Goal: Entertainment & Leisure: Consume media (video, audio)

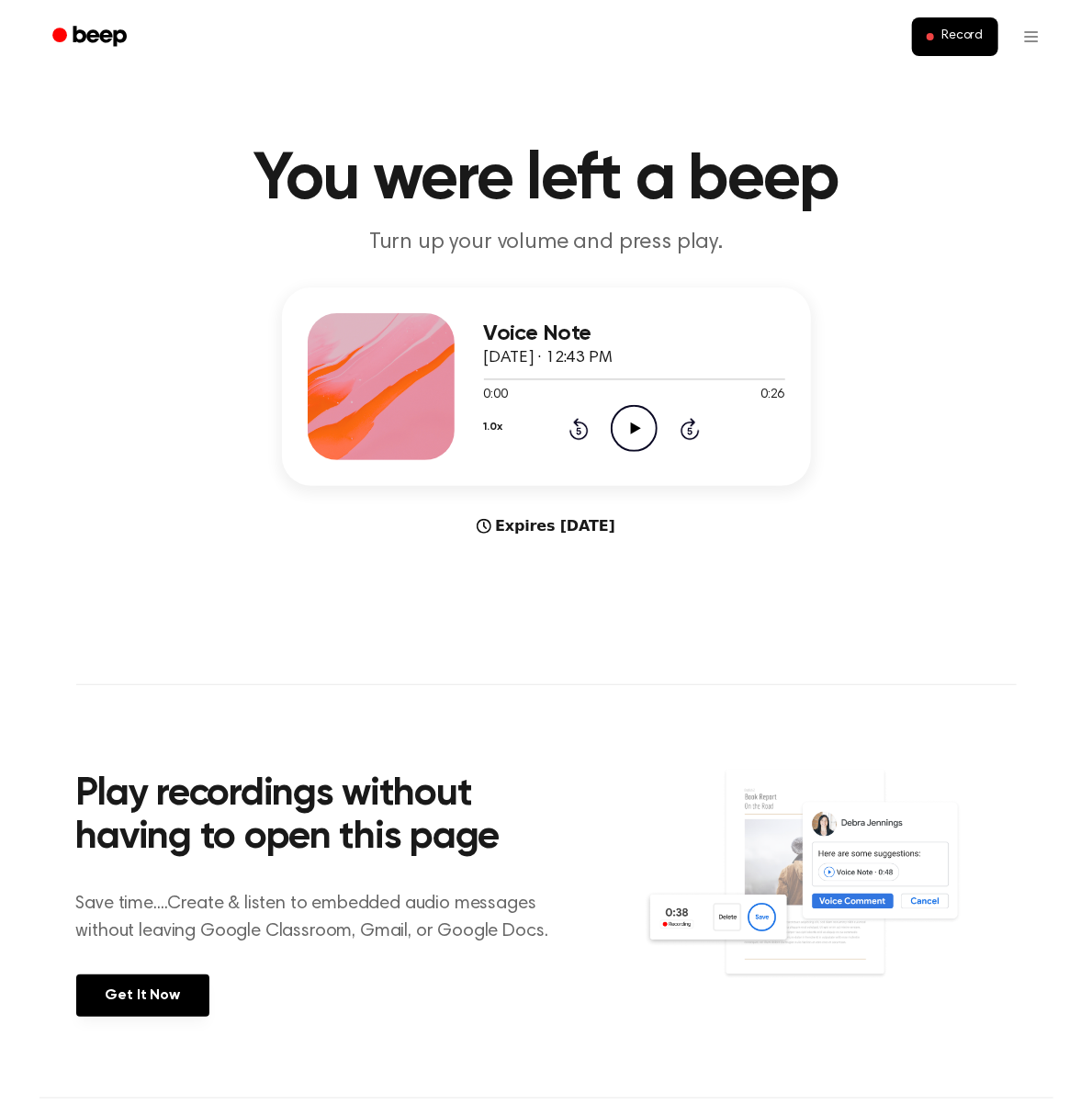
click at [629, 439] on icon "Play Audio" at bounding box center [634, 428] width 47 height 47
click at [647, 425] on icon "Play Audio" at bounding box center [634, 428] width 47 height 47
click at [631, 439] on icon "Play Audio" at bounding box center [634, 428] width 47 height 47
click at [635, 430] on icon at bounding box center [635, 428] width 10 height 12
click at [645, 427] on icon "Play Audio" at bounding box center [634, 428] width 47 height 47
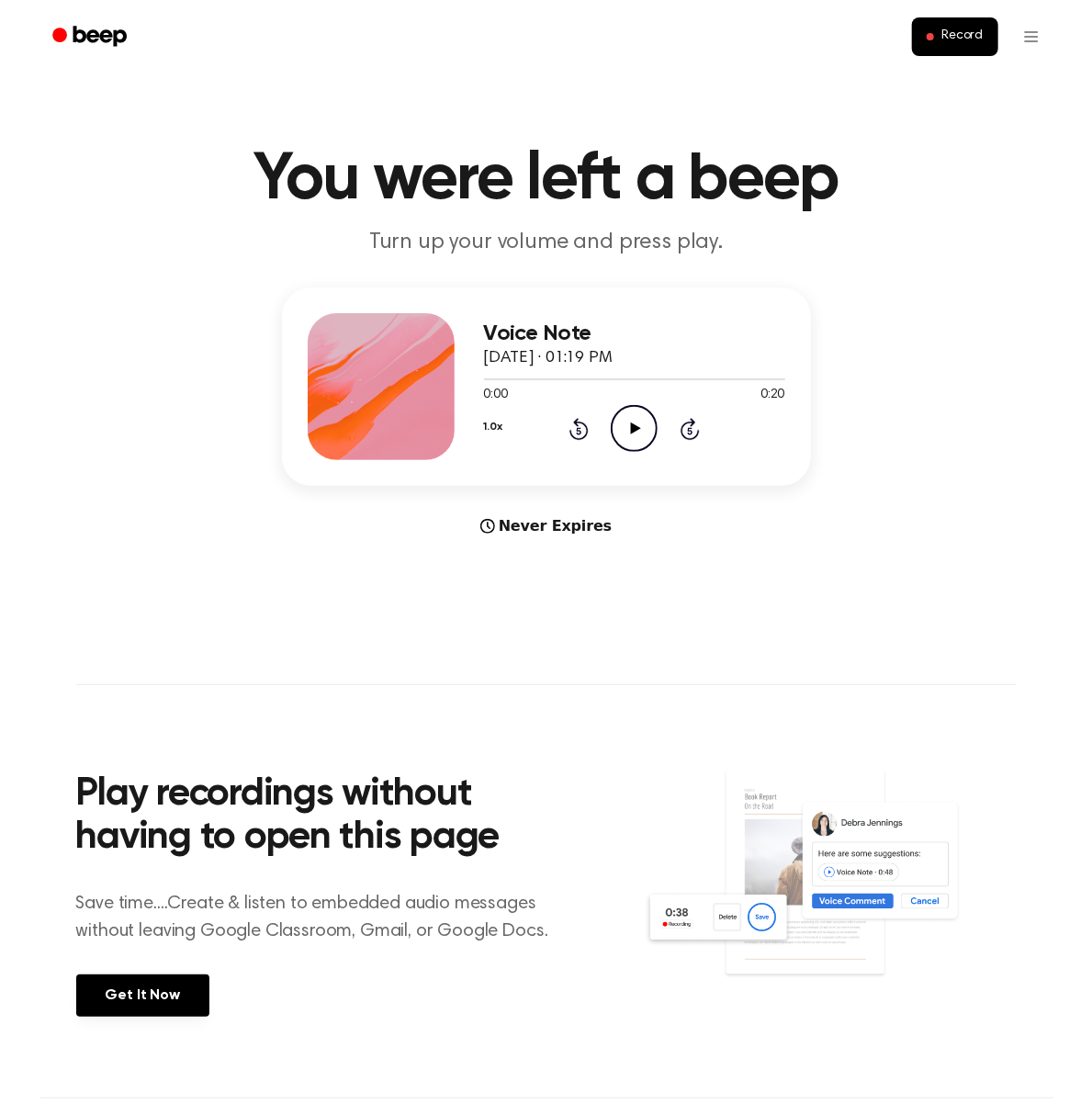
click at [624, 425] on icon "Play Audio" at bounding box center [634, 428] width 47 height 47
click at [639, 439] on icon "Play Audio" at bounding box center [634, 428] width 47 height 47
click at [643, 435] on icon "Play Audio" at bounding box center [634, 428] width 47 height 47
click at [638, 440] on icon "Pause Audio" at bounding box center [634, 428] width 47 height 47
click at [638, 440] on icon "Play Audio" at bounding box center [634, 428] width 47 height 47
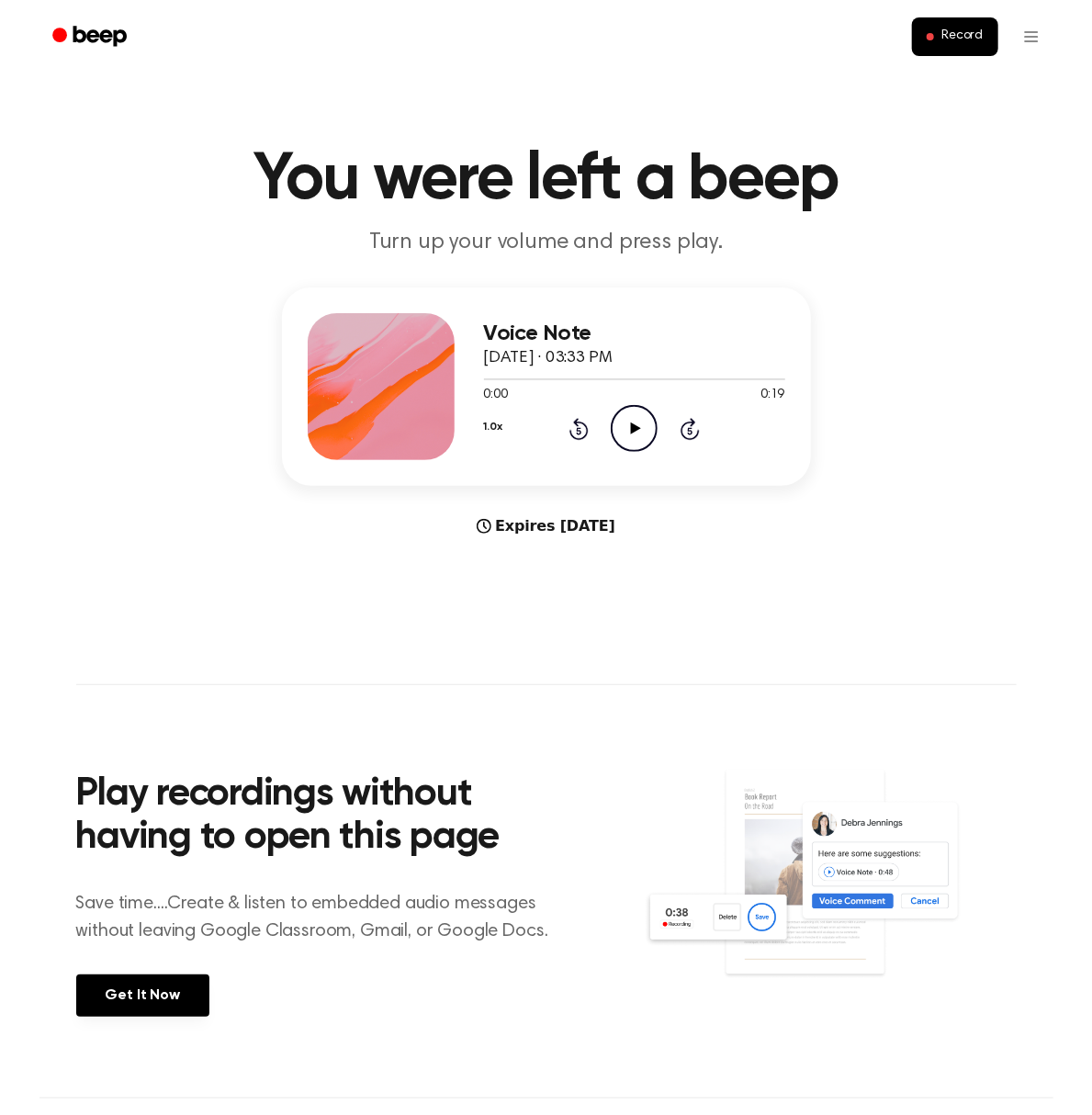
click at [646, 426] on icon "Play Audio" at bounding box center [634, 428] width 47 height 47
click at [632, 420] on icon "Play Audio" at bounding box center [634, 428] width 47 height 47
click at [634, 440] on icon "Play Audio" at bounding box center [634, 428] width 47 height 47
